Goal: Check status: Check status

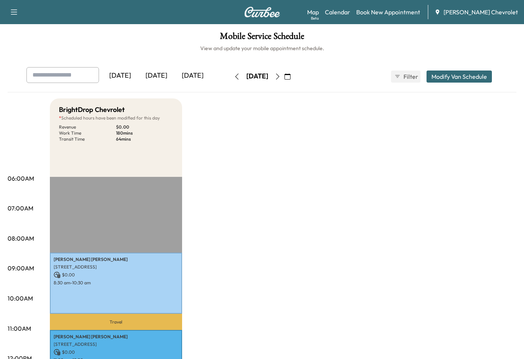
click at [163, 76] on div "[DATE]" at bounding box center [156, 75] width 36 height 17
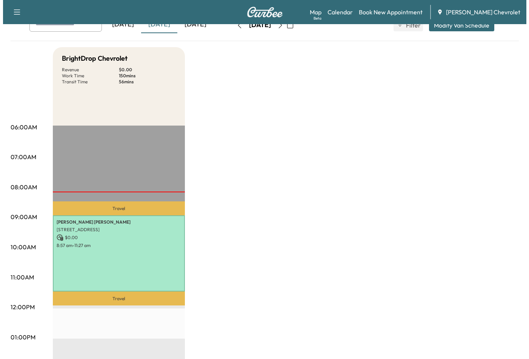
scroll to position [38, 0]
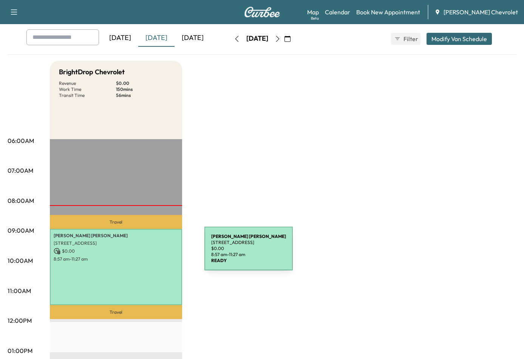
click at [148, 253] on p "$ 0.00" at bounding box center [116, 251] width 125 height 7
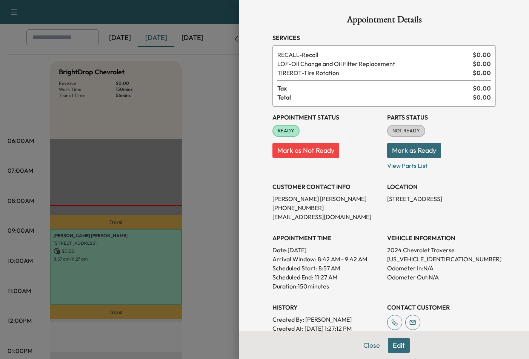
click at [210, 167] on div at bounding box center [264, 179] width 529 height 359
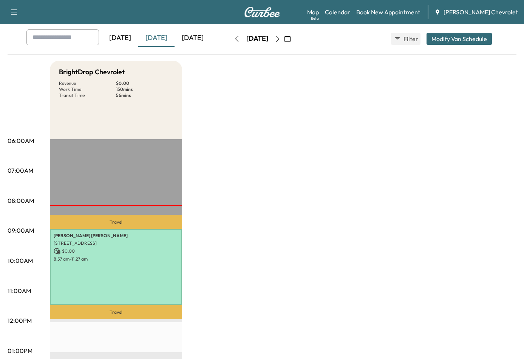
click at [119, 102] on div "BrightDrop Chevrolet Revenue $ 0.00 Work Time 150 mins Transit Time 56 mins" at bounding box center [116, 100] width 132 height 79
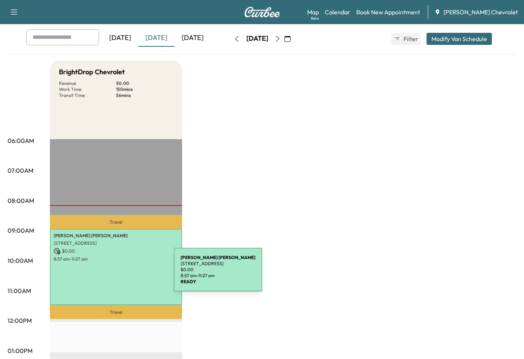
click at [117, 274] on div "[PERSON_NAME] [STREET_ADDRESS] $ 0.00 8:57 am - 11:27 am" at bounding box center [116, 267] width 132 height 76
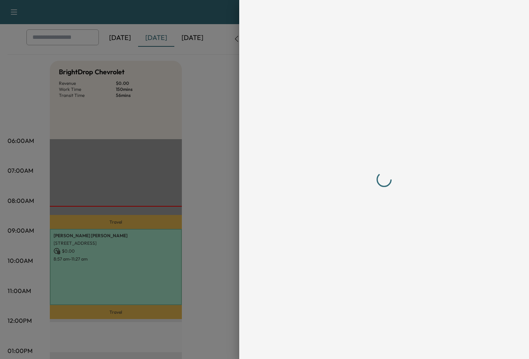
scroll to position [0, 0]
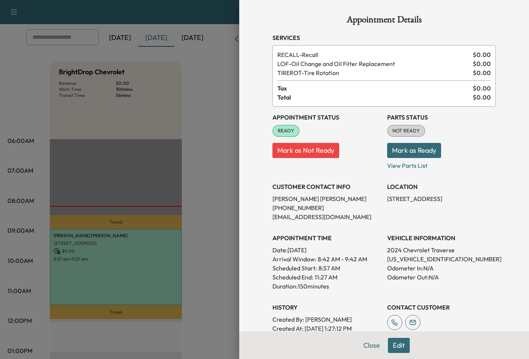
click at [418, 147] on button "Mark as Ready" at bounding box center [414, 150] width 54 height 15
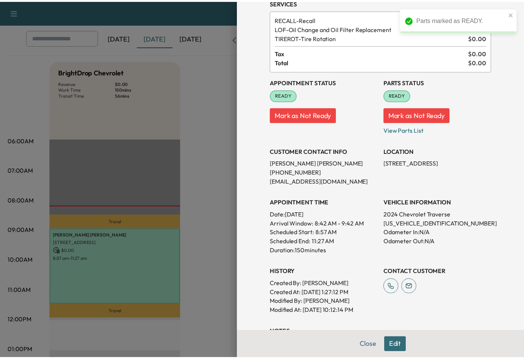
scroll to position [76, 0]
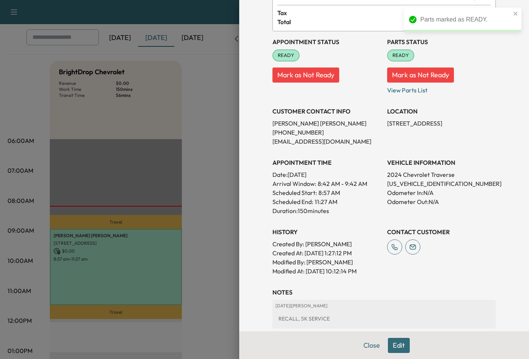
click at [224, 153] on div at bounding box center [264, 179] width 529 height 359
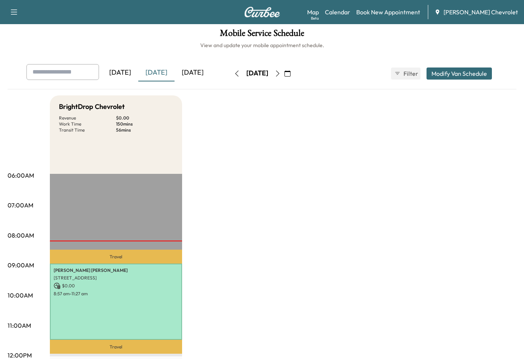
scroll to position [0, 0]
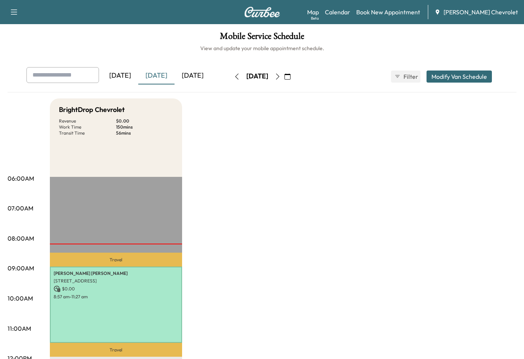
click at [188, 76] on div "[DATE]" at bounding box center [192, 75] width 36 height 17
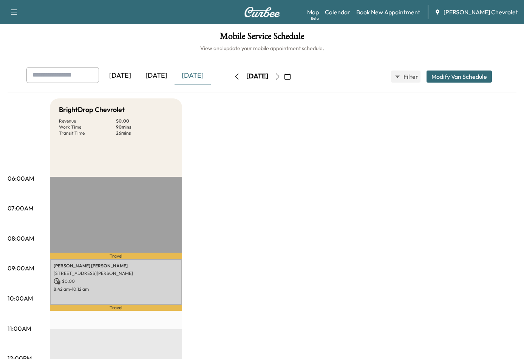
click at [161, 78] on div "[DATE]" at bounding box center [156, 75] width 36 height 17
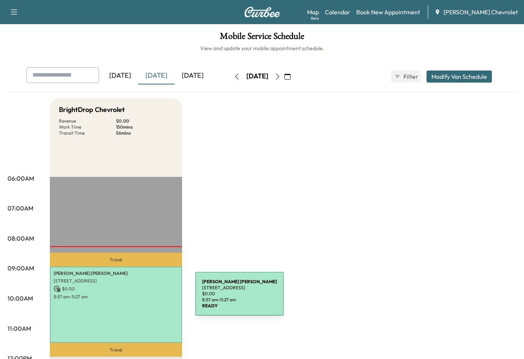
click at [139, 299] on p "8:57 am - 11:27 am" at bounding box center [116, 297] width 125 height 6
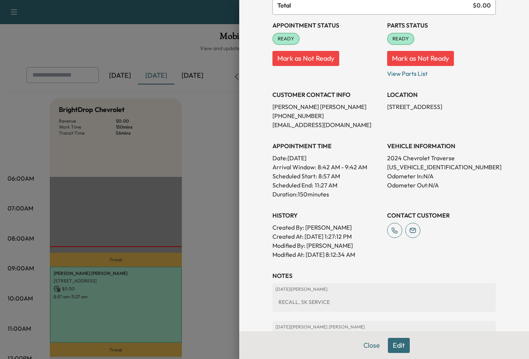
scroll to position [165, 0]
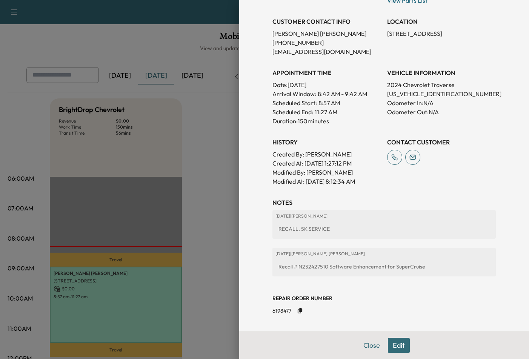
click at [203, 142] on div at bounding box center [264, 179] width 529 height 359
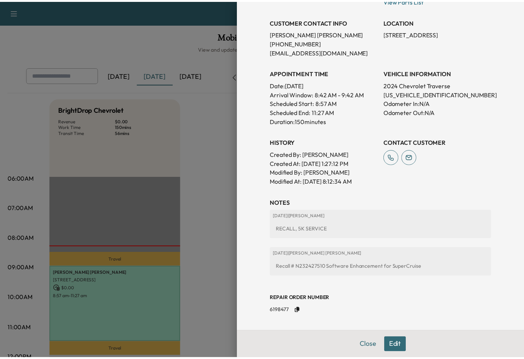
scroll to position [0, 0]
